Goal: Navigation & Orientation: Find specific page/section

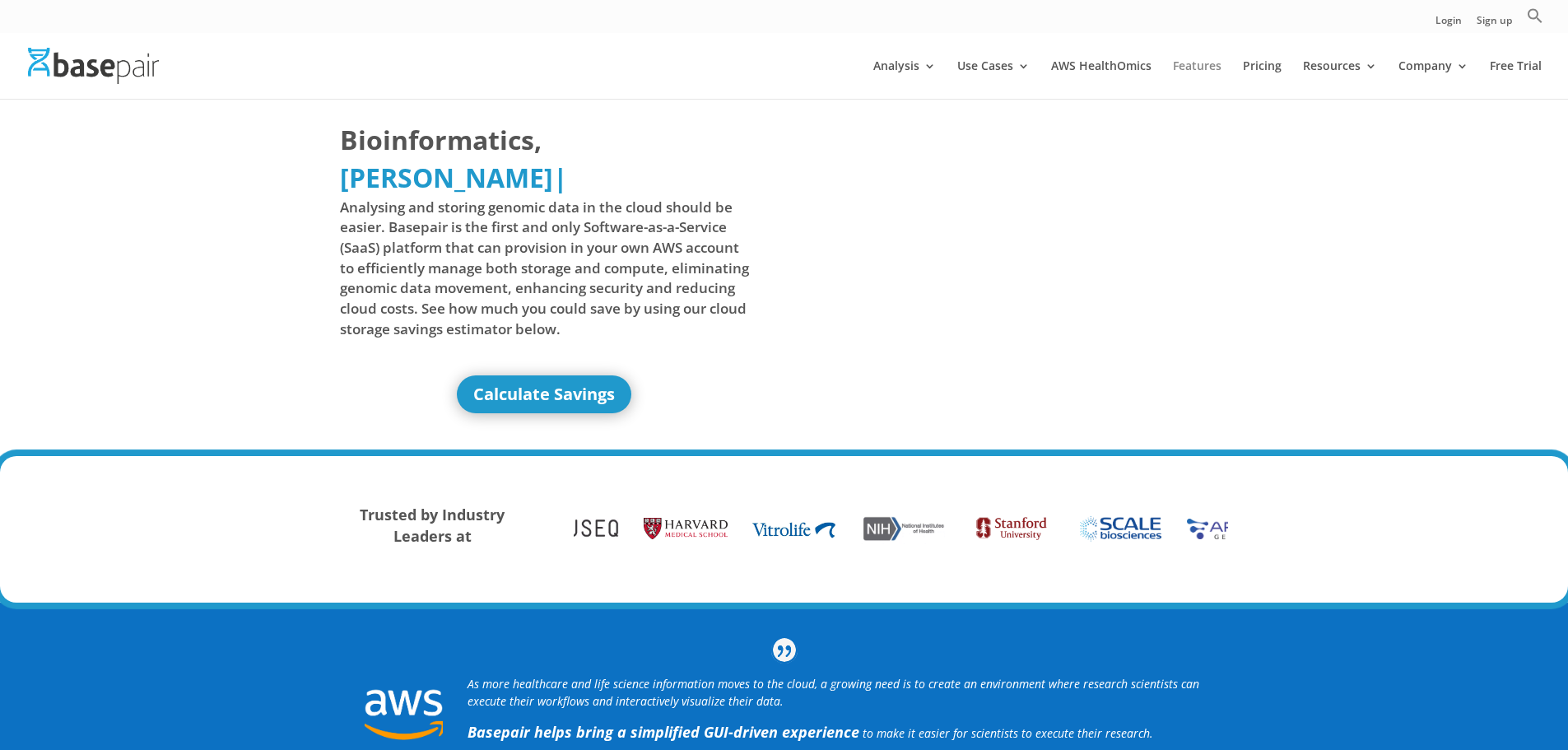
click at [1183, 68] on link "Features" at bounding box center [1196, 79] width 48 height 39
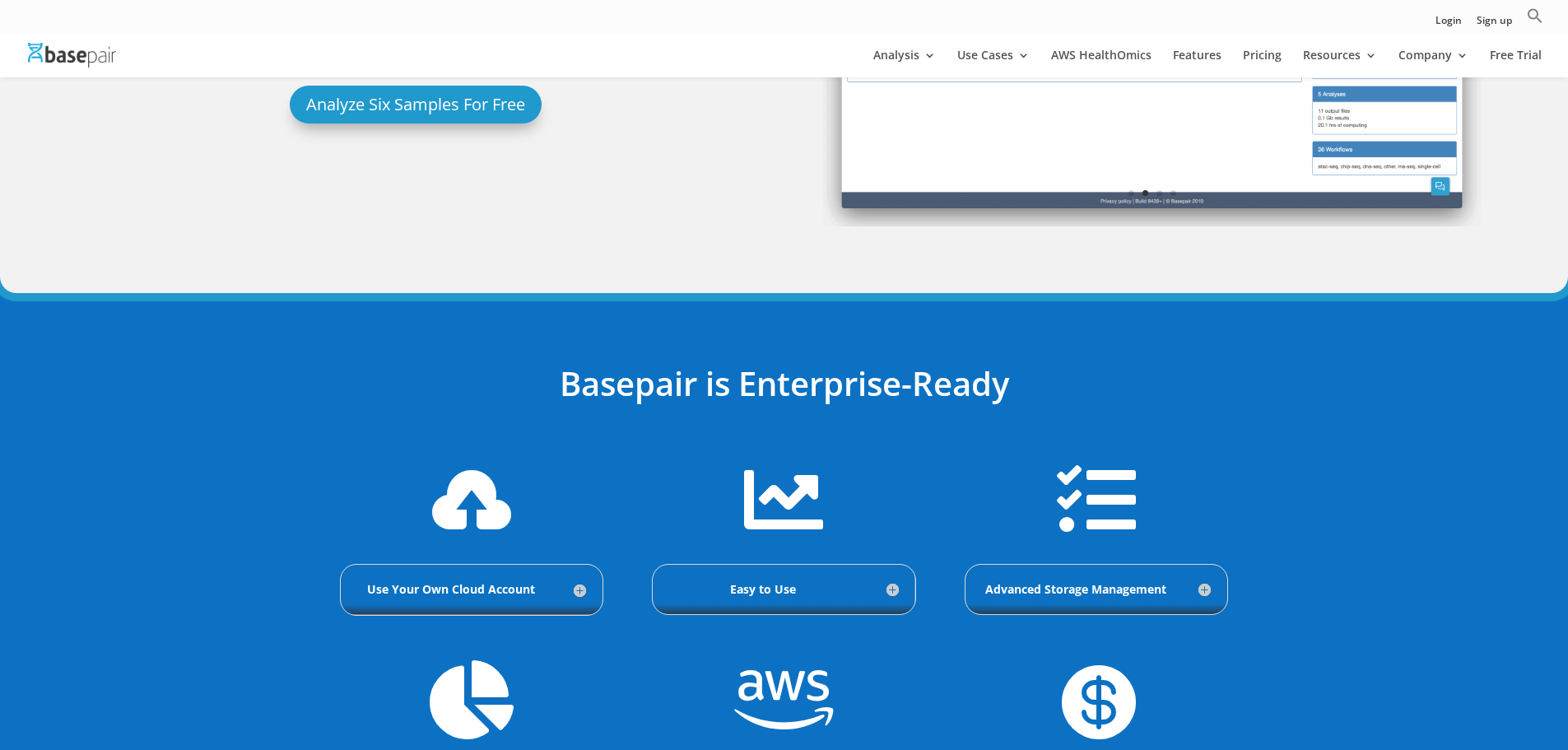
scroll to position [111, 0]
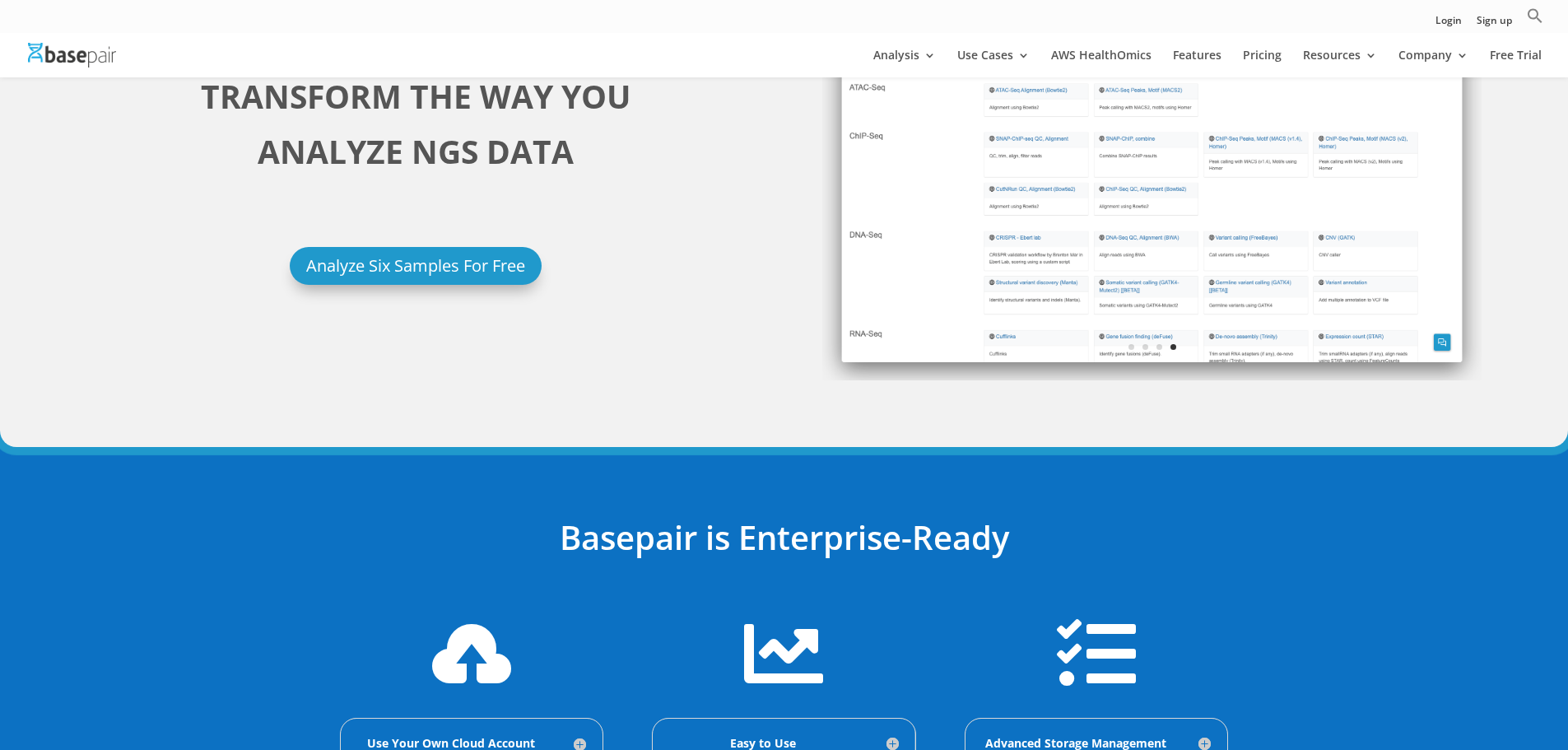
click at [57, 59] on img at bounding box center [72, 55] width 88 height 24
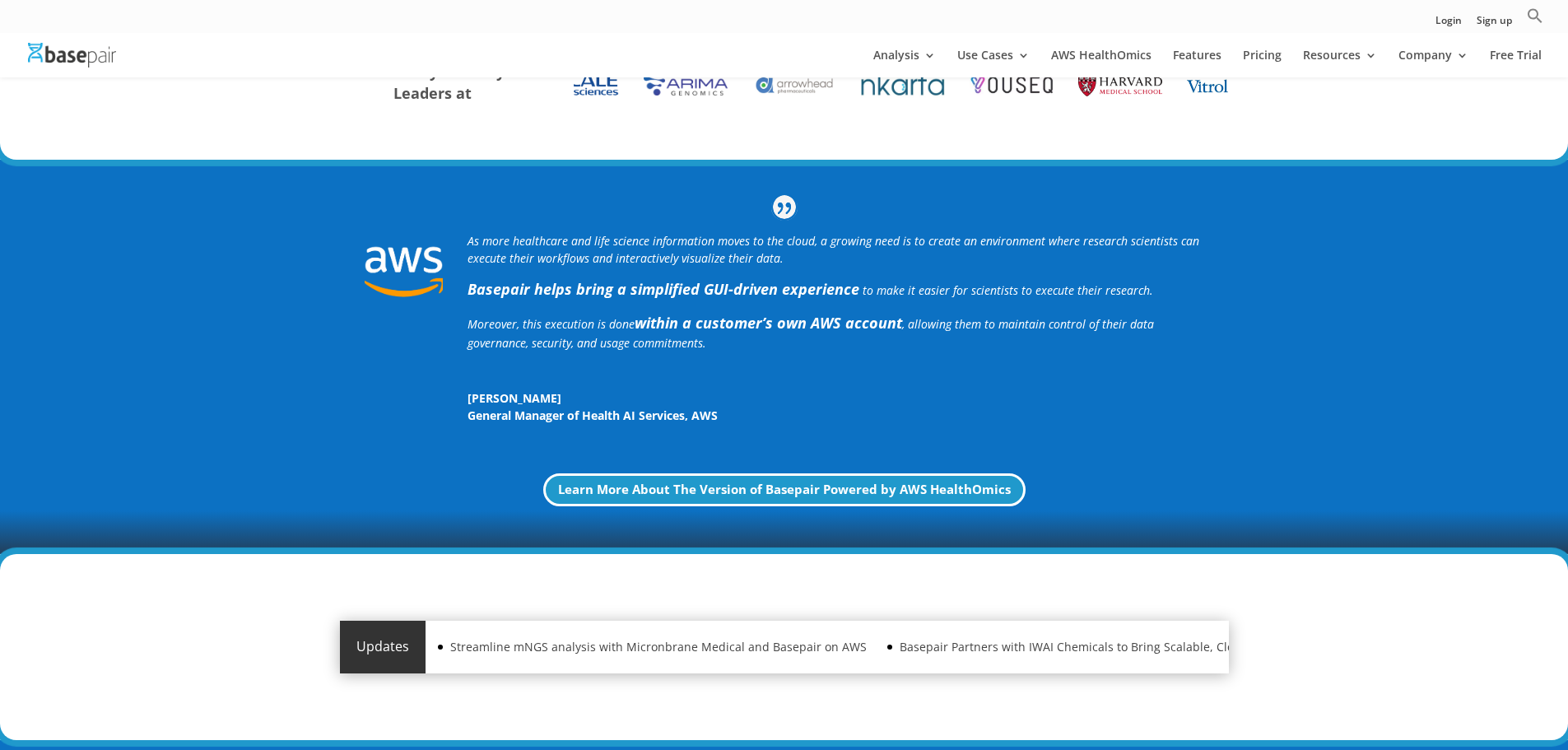
scroll to position [412, 0]
